Goal: Transaction & Acquisition: Obtain resource

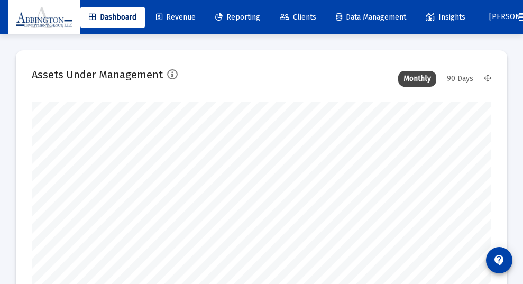
scroll to position [212, 460]
type input "[DATE]"
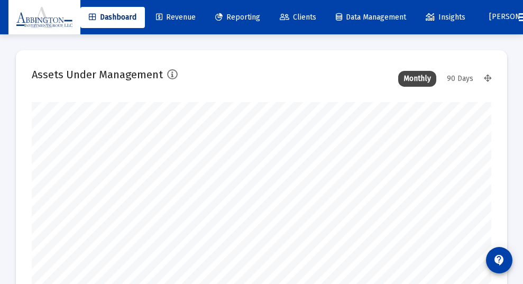
click at [456, 78] on div "90 Days" at bounding box center [460, 79] width 37 height 16
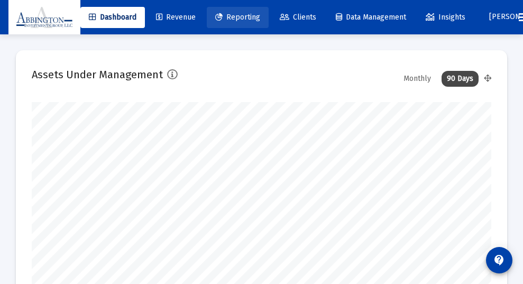
click at [250, 15] on span "Reporting" at bounding box center [237, 17] width 45 height 9
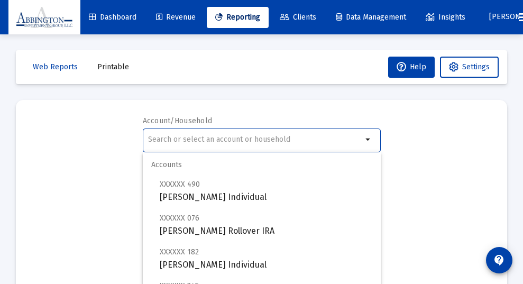
click at [157, 135] on input "text" at bounding box center [255, 139] width 214 height 8
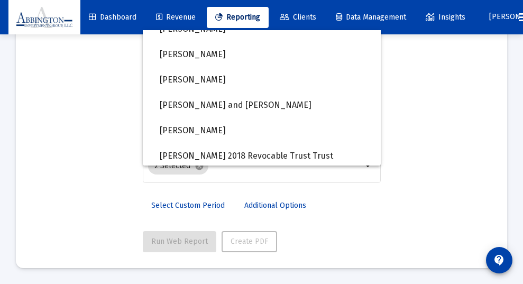
scroll to position [771, 0]
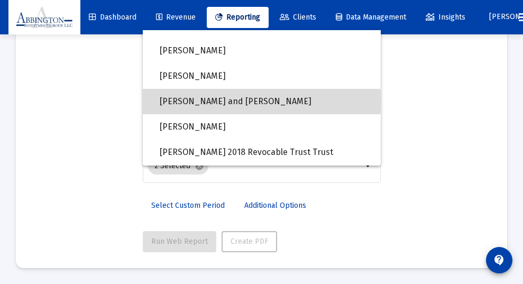
click at [187, 101] on span "[PERSON_NAME] and [PERSON_NAME]" at bounding box center [266, 101] width 213 height 25
type input "[PERSON_NAME] and [PERSON_NAME]"
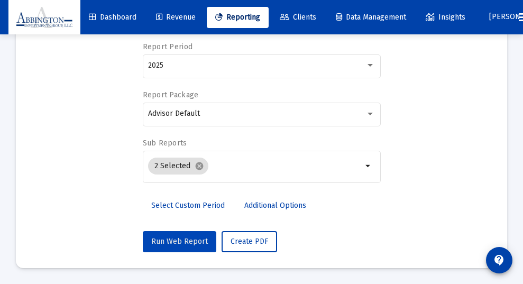
click at [183, 236] on button "Run Web Report" at bounding box center [180, 241] width 74 height 21
click at [241, 240] on span "Push to PDF" at bounding box center [251, 241] width 41 height 9
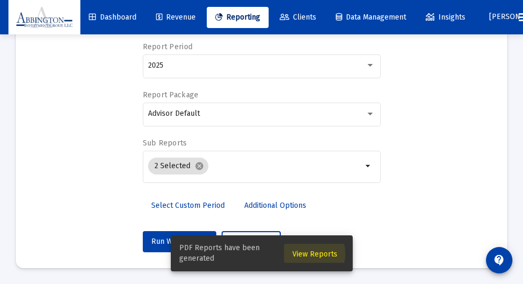
click at [308, 254] on span "View Reports" at bounding box center [315, 254] width 45 height 9
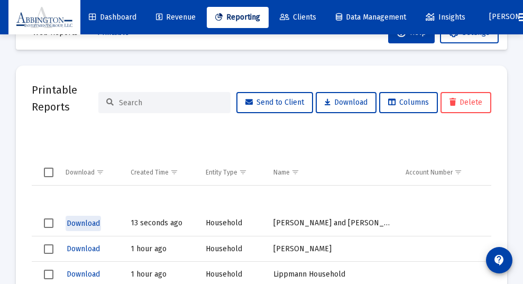
click at [82, 219] on span "Download" at bounding box center [83, 223] width 33 height 9
